Goal: Transaction & Acquisition: Obtain resource

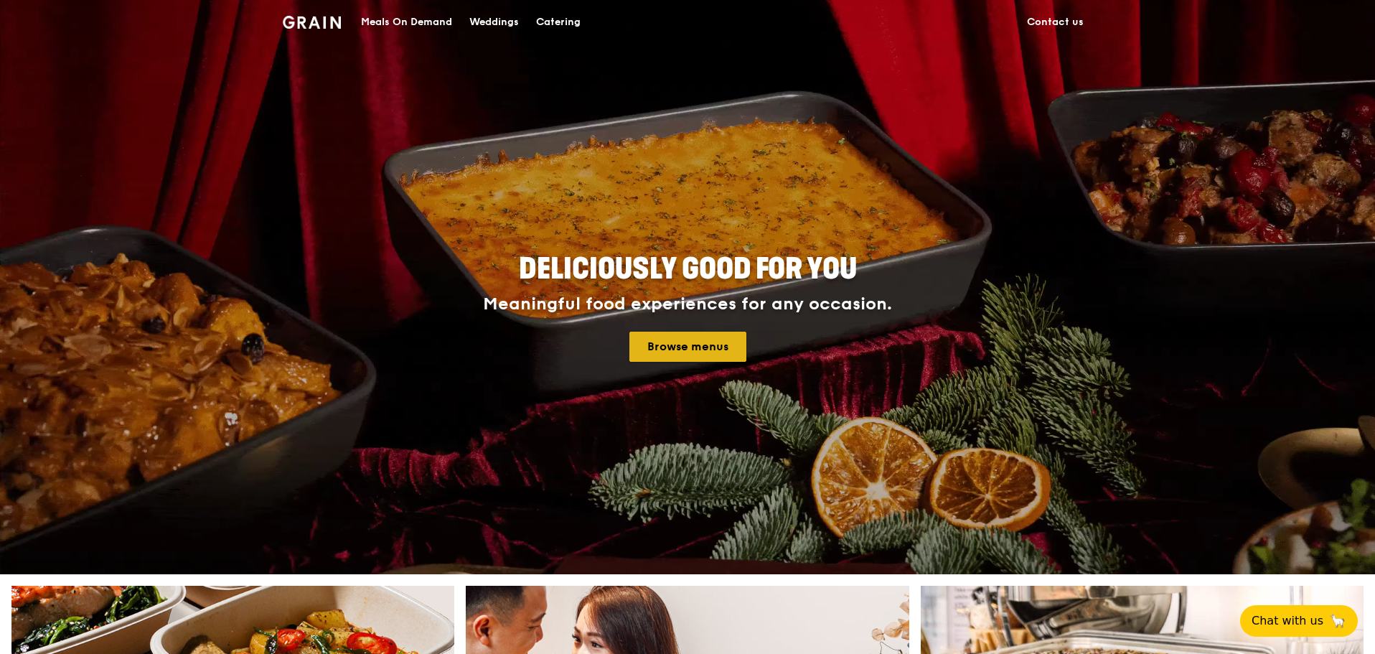
click at [689, 348] on link "Browse menus" at bounding box center [687, 347] width 117 height 30
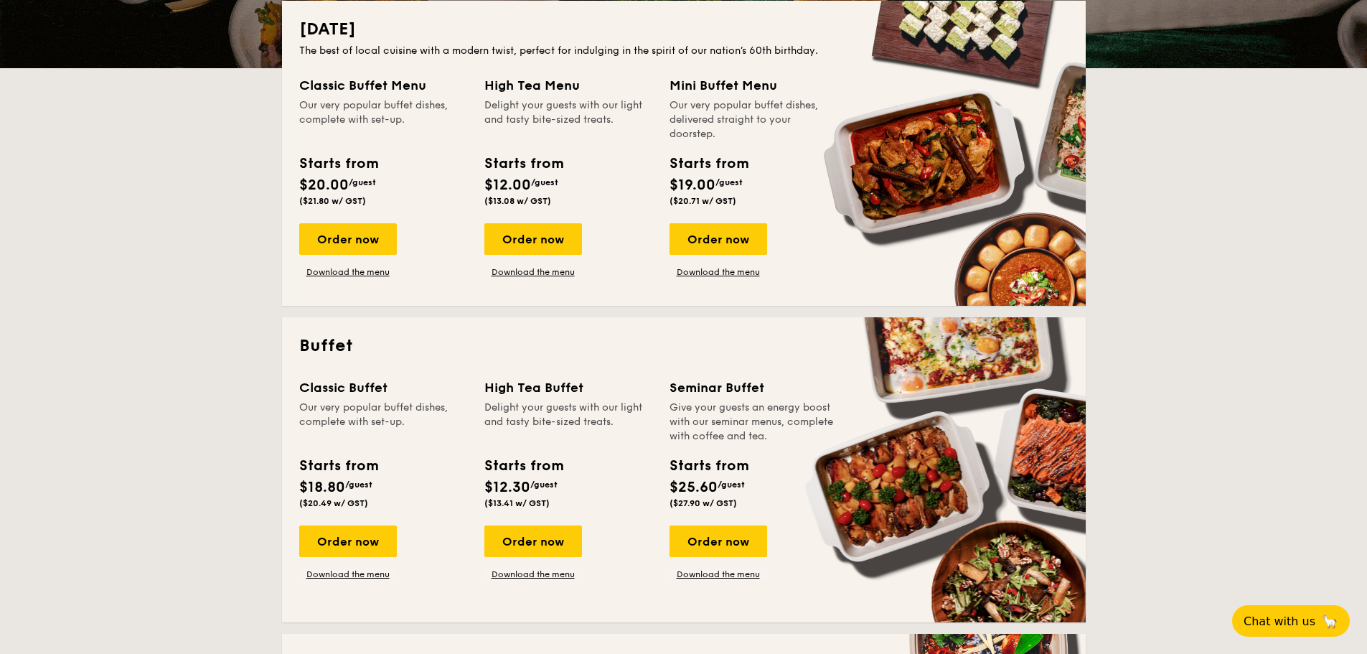
scroll to position [359, 0]
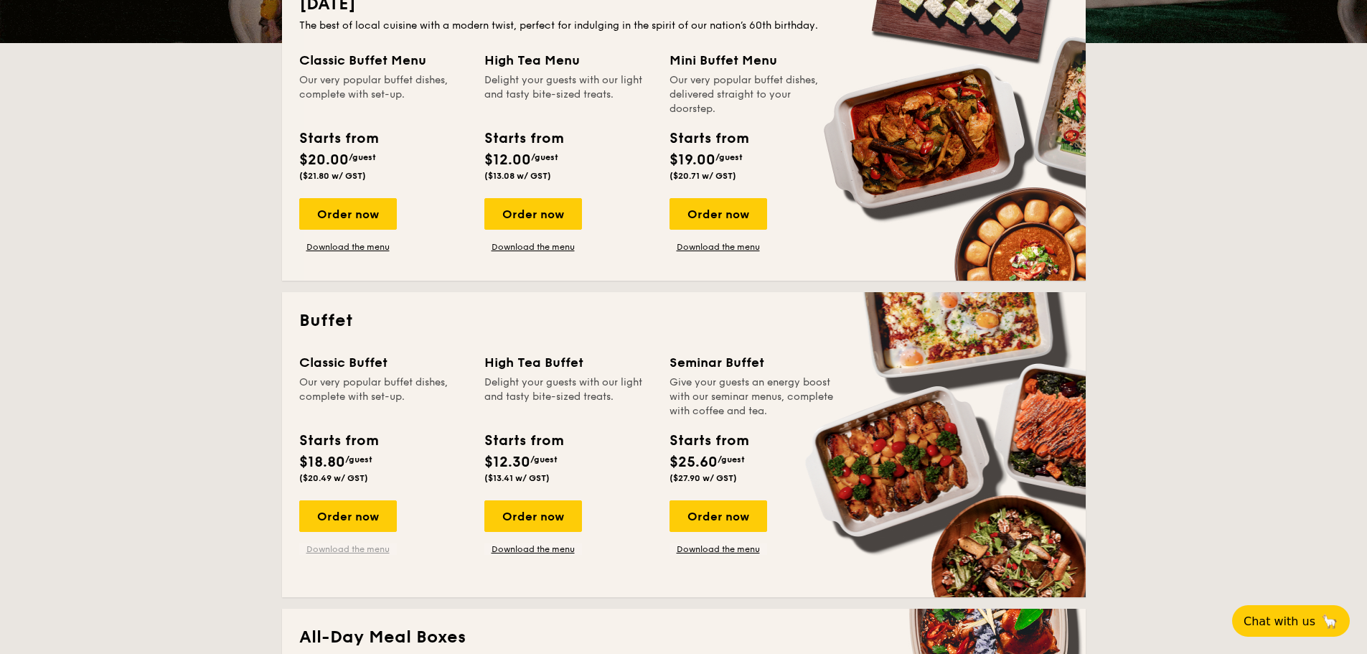
click at [355, 548] on link "Download the menu" at bounding box center [348, 548] width 98 height 11
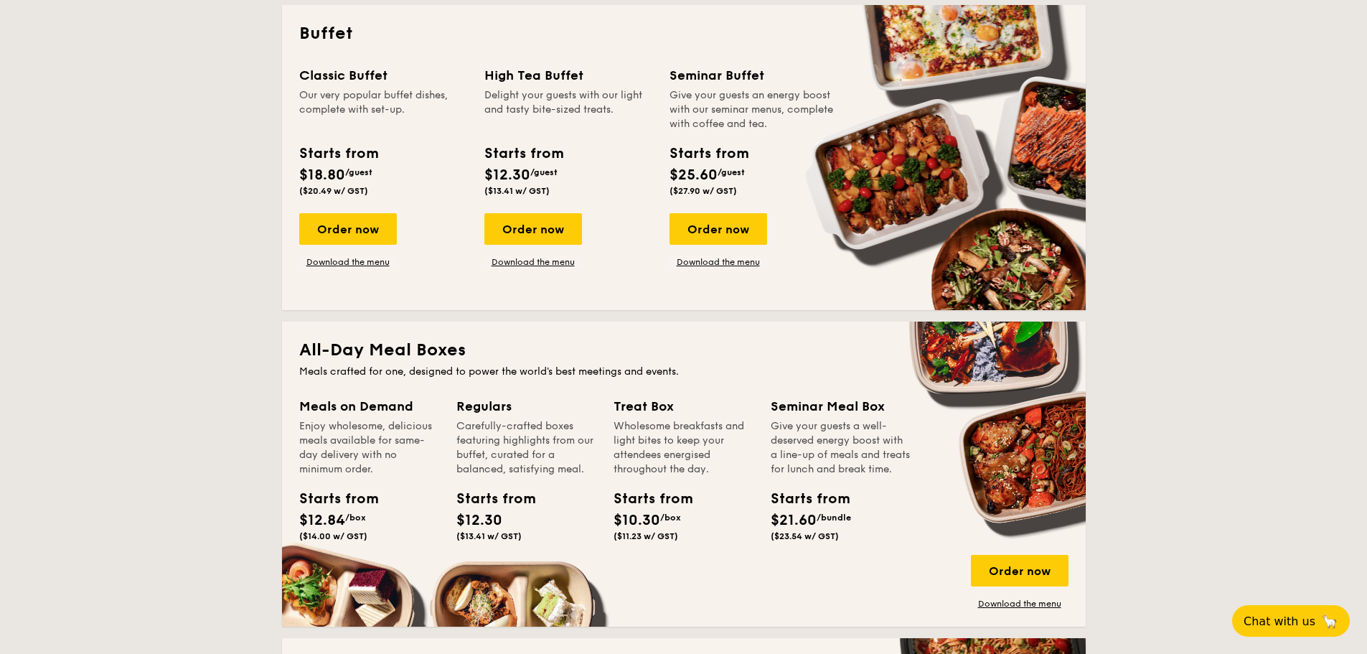
scroll to position [933, 0]
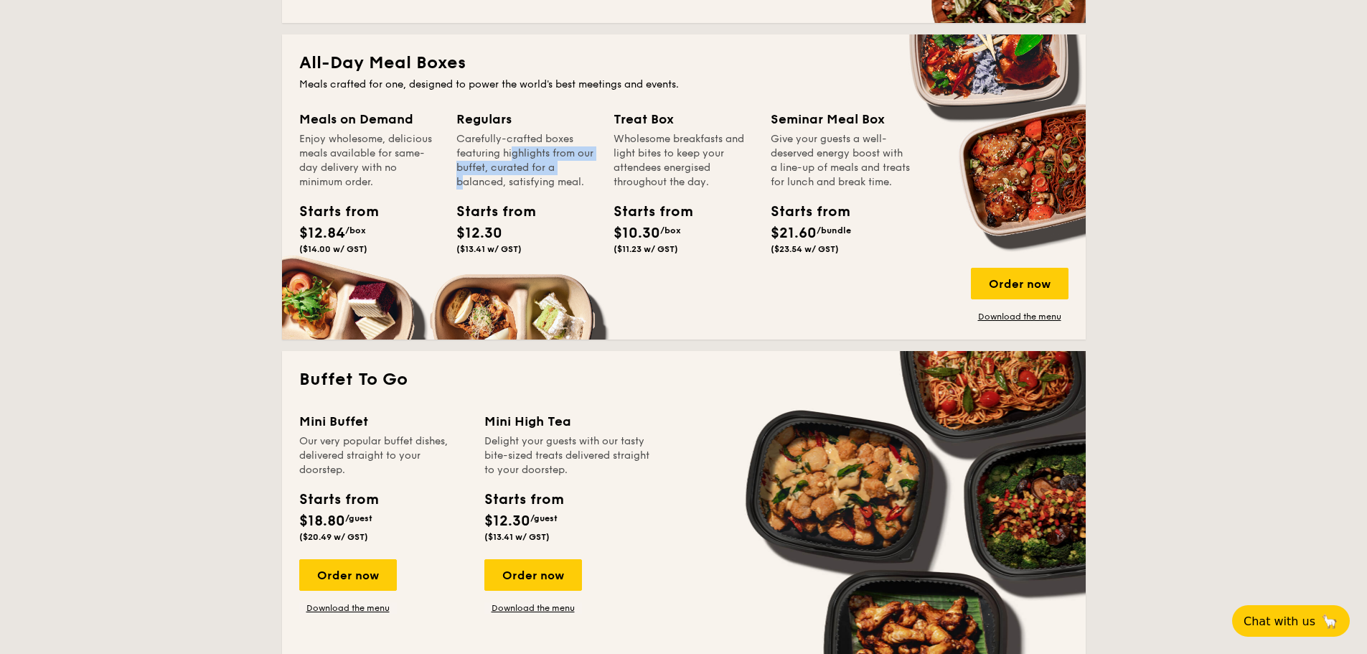
drag, startPoint x: 482, startPoint y: 149, endPoint x: 533, endPoint y: 163, distance: 52.9
click at [533, 163] on div "Carefully-crafted boxes featuring highlights from our buffet, curated for a bal…" at bounding box center [526, 160] width 140 height 57
click at [549, 192] on div "Regulars Carefully-crafted boxes featuring highlights from our buffet, curated …" at bounding box center [526, 184] width 140 height 151
click at [985, 314] on link "Download the menu" at bounding box center [1020, 316] width 98 height 11
